Goal: Information Seeking & Learning: Learn about a topic

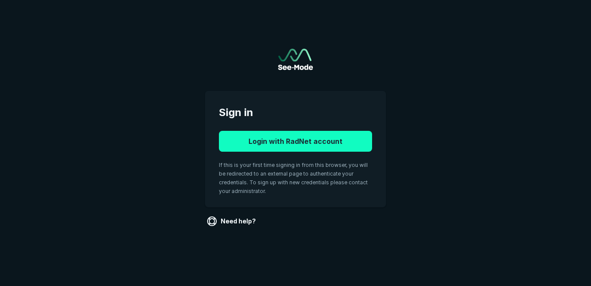
click at [321, 141] on button "Login with RadNet account" at bounding box center [295, 141] width 153 height 21
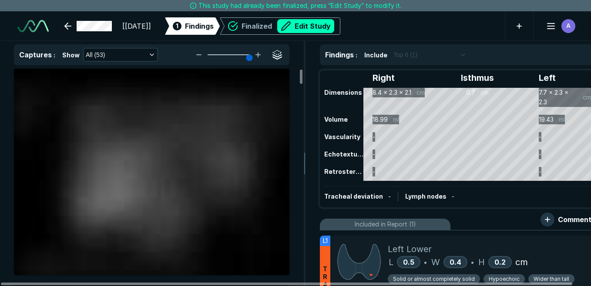
scroll to position [1708, 2349]
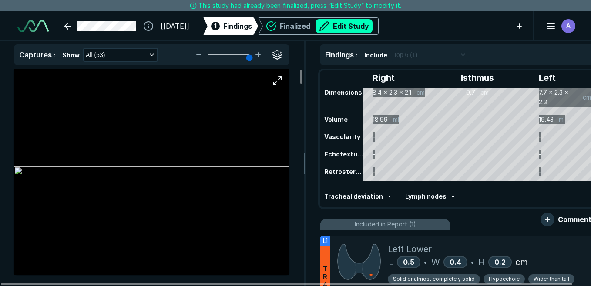
click at [273, 167] on img at bounding box center [151, 172] width 275 height 10
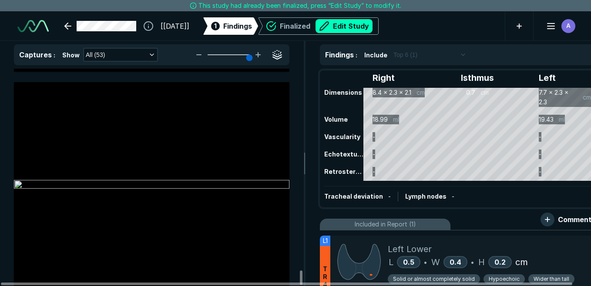
scroll to position [11264, 0]
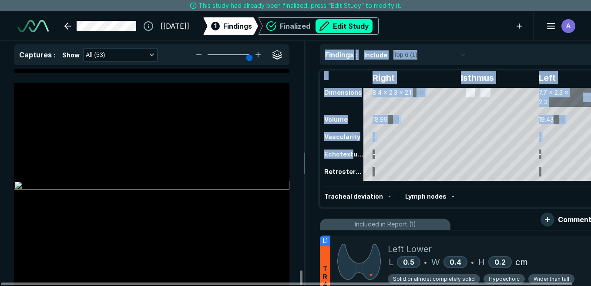
drag, startPoint x: 350, startPoint y: 149, endPoint x: 250, endPoint y: 50, distance: 139.6
click at [250, 50] on div "Captures : Show All (53) L1 L1 L1 L 0.5 cm L1 H 0.2 cm W 0.4 cm Findings : Incl…" at bounding box center [304, 163] width 609 height 245
